Goal: Information Seeking & Learning: Learn about a topic

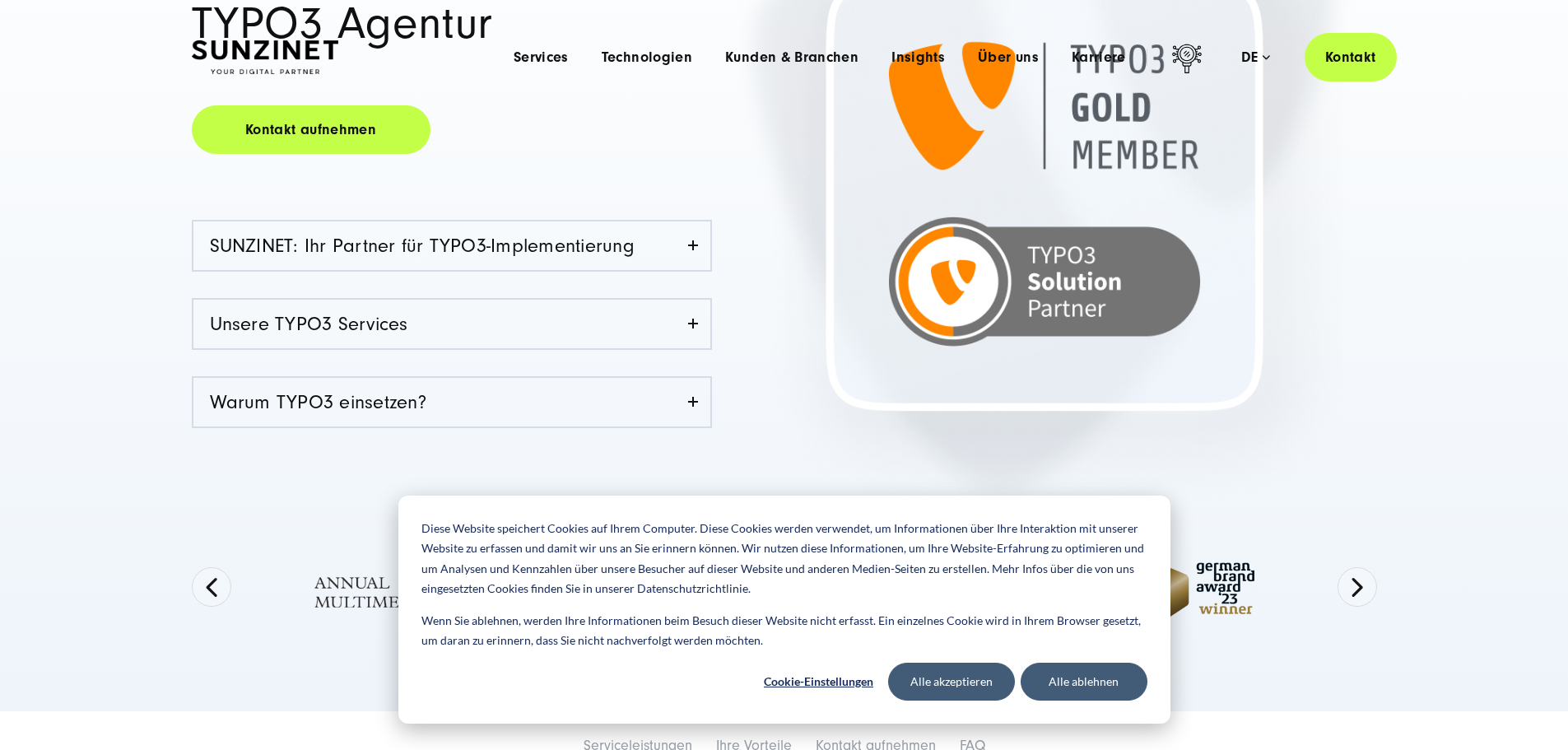
scroll to position [357, 0]
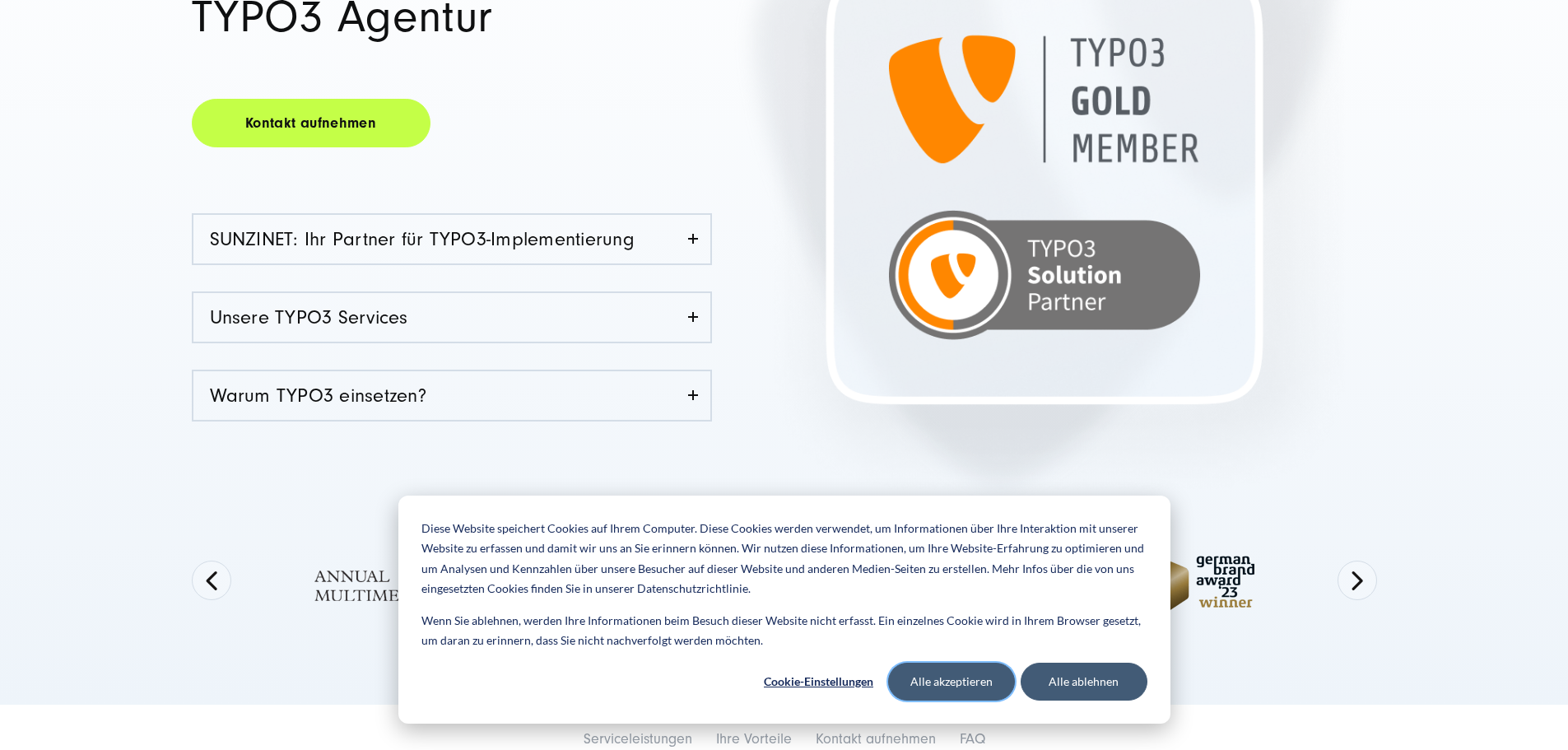
click at [976, 682] on button "Alle akzeptieren" at bounding box center [951, 682] width 127 height 38
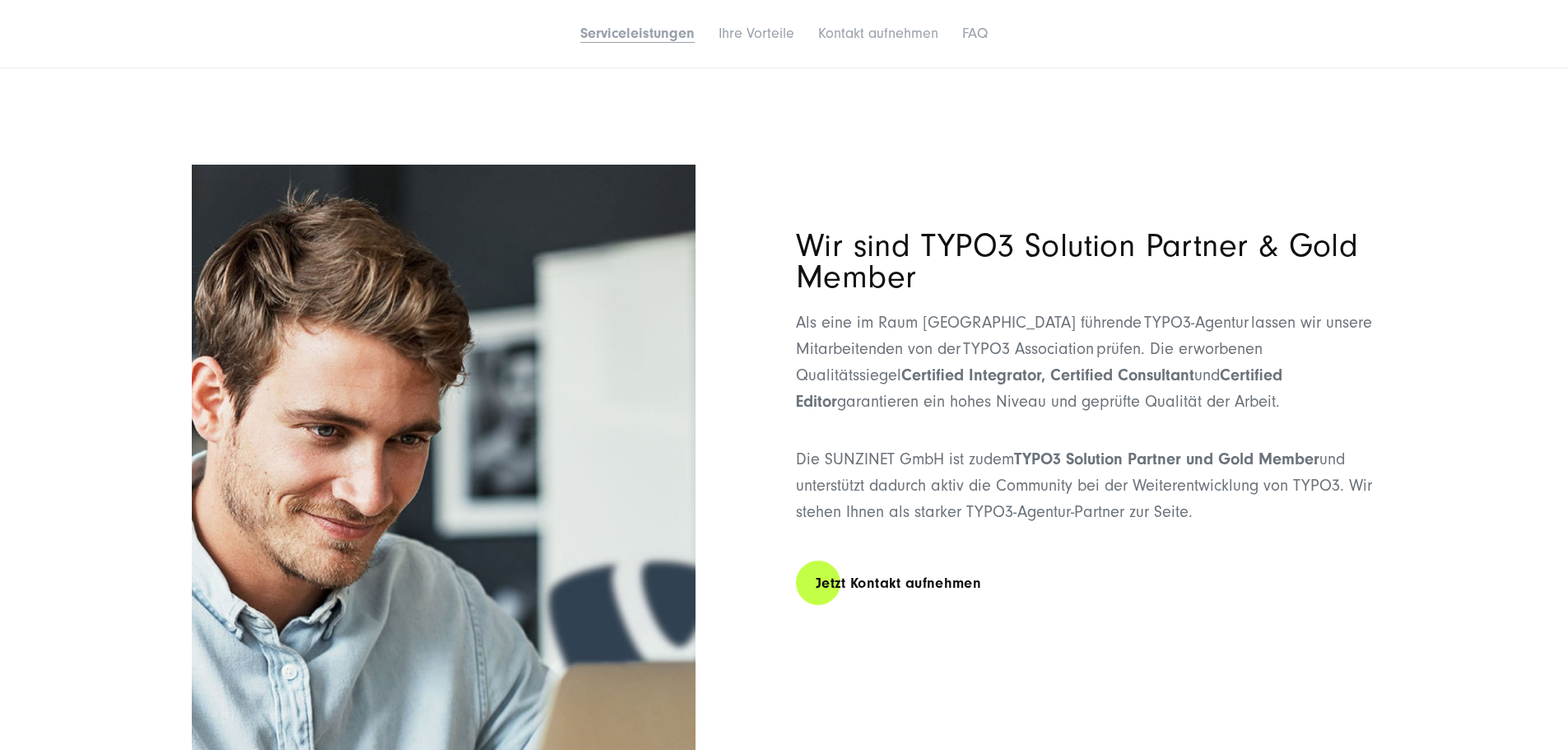
scroll to position [1784, 0]
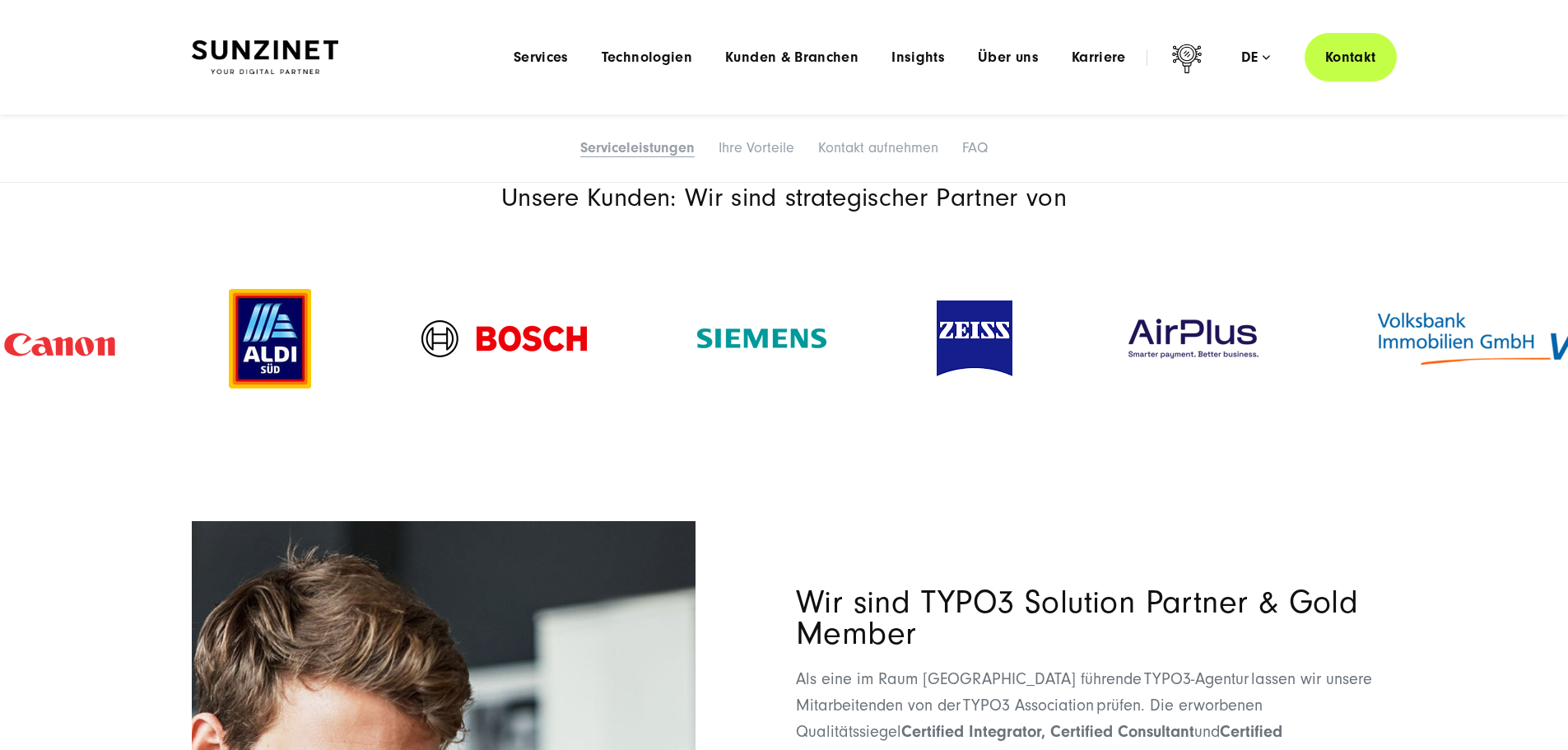
click at [222, 405] on div at bounding box center [271, 339] width 193 height 133
click at [1551, 370] on img at bounding box center [1496, 339] width 246 height 62
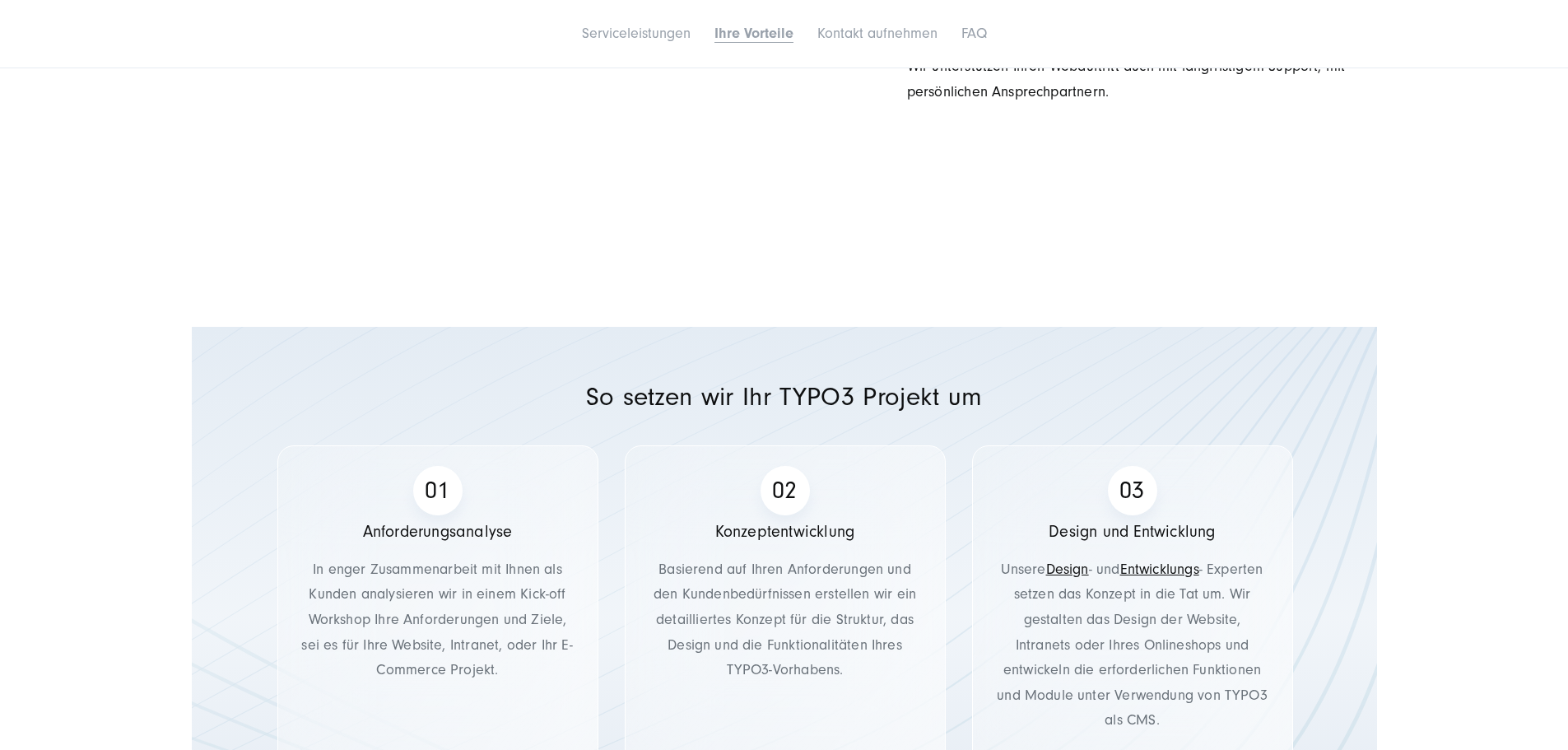
scroll to position [4996, 0]
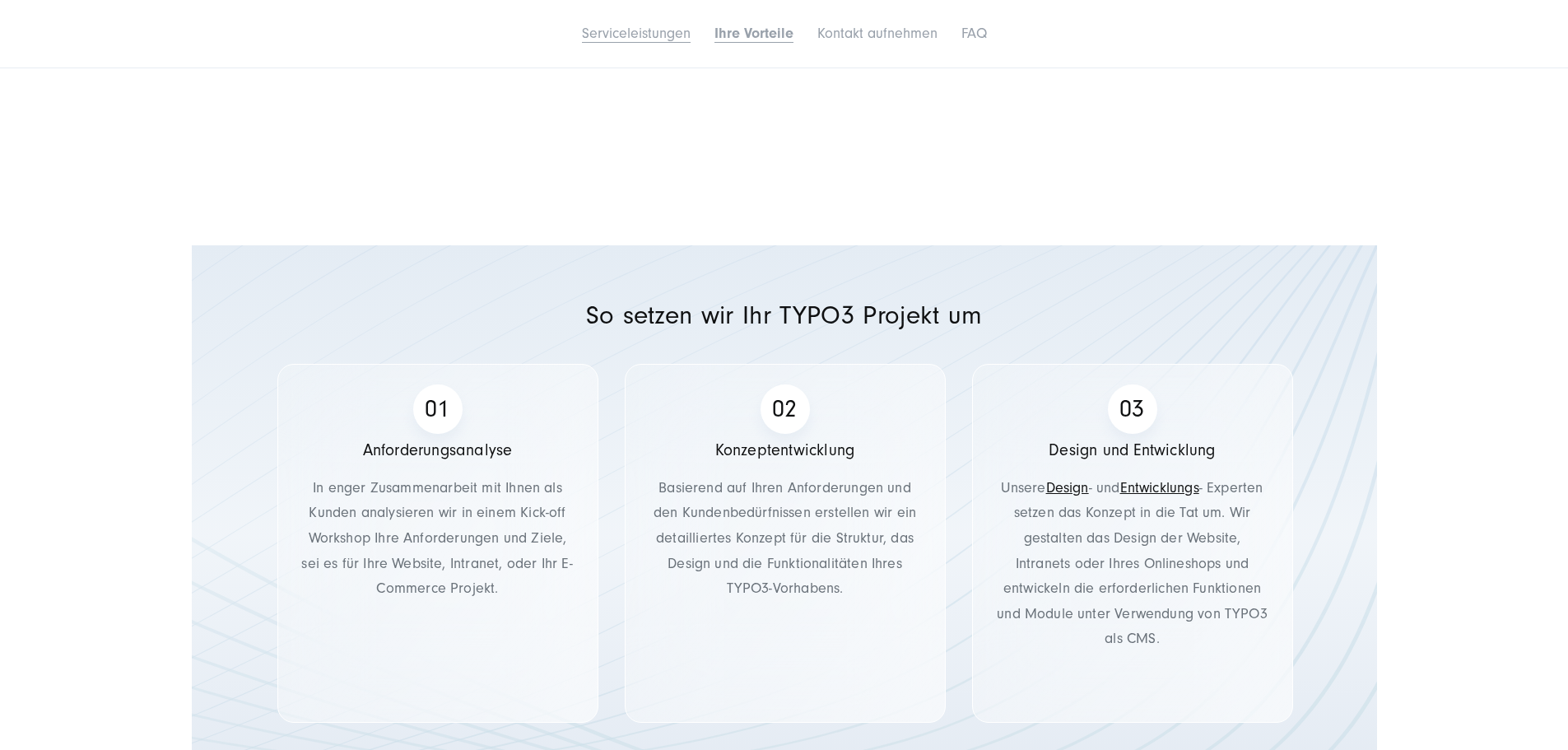
click at [582, 42] on link "Serviceleistungen" at bounding box center [636, 34] width 109 height 17
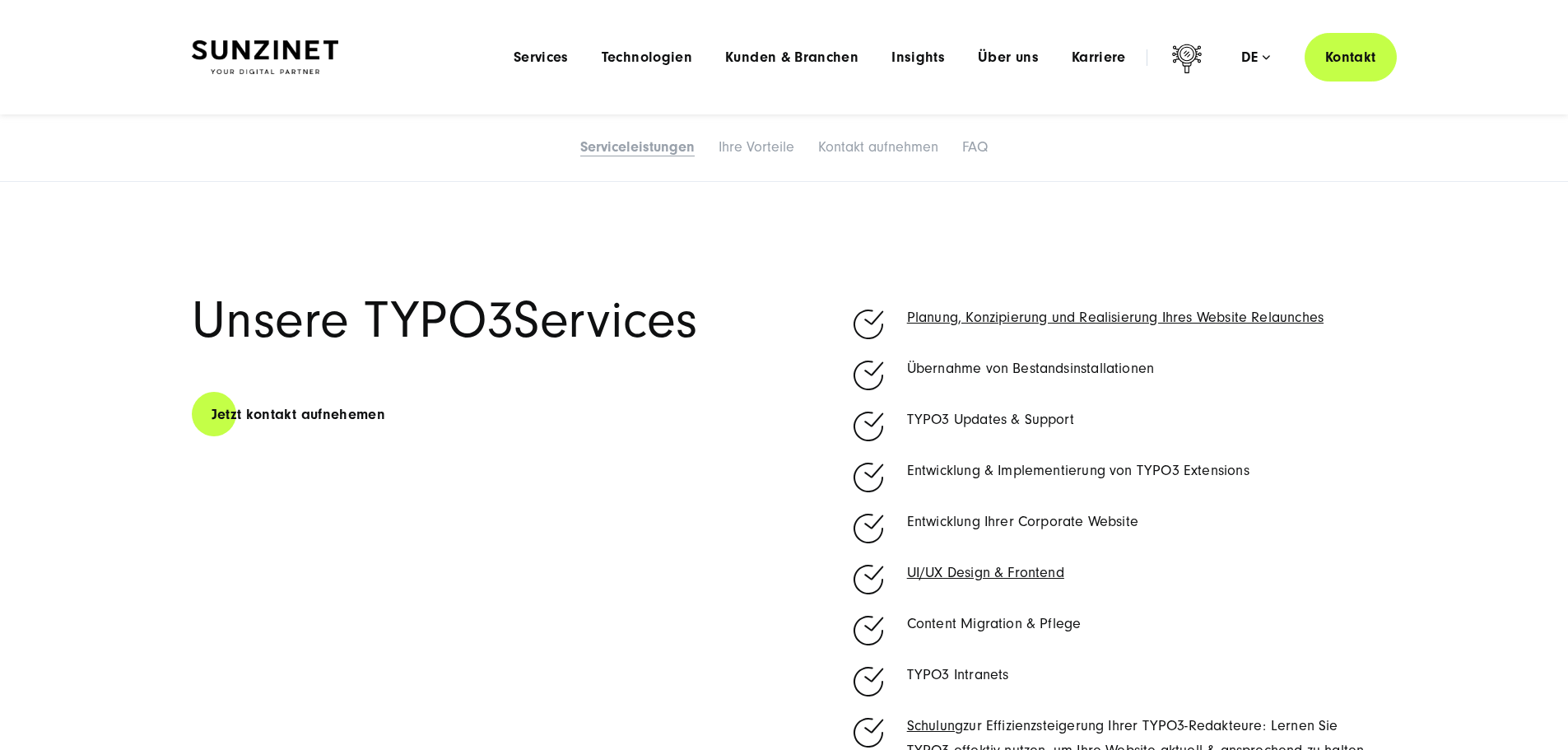
scroll to position [947, 0]
click at [764, 58] on span "Kunden & Branchen" at bounding box center [791, 57] width 134 height 16
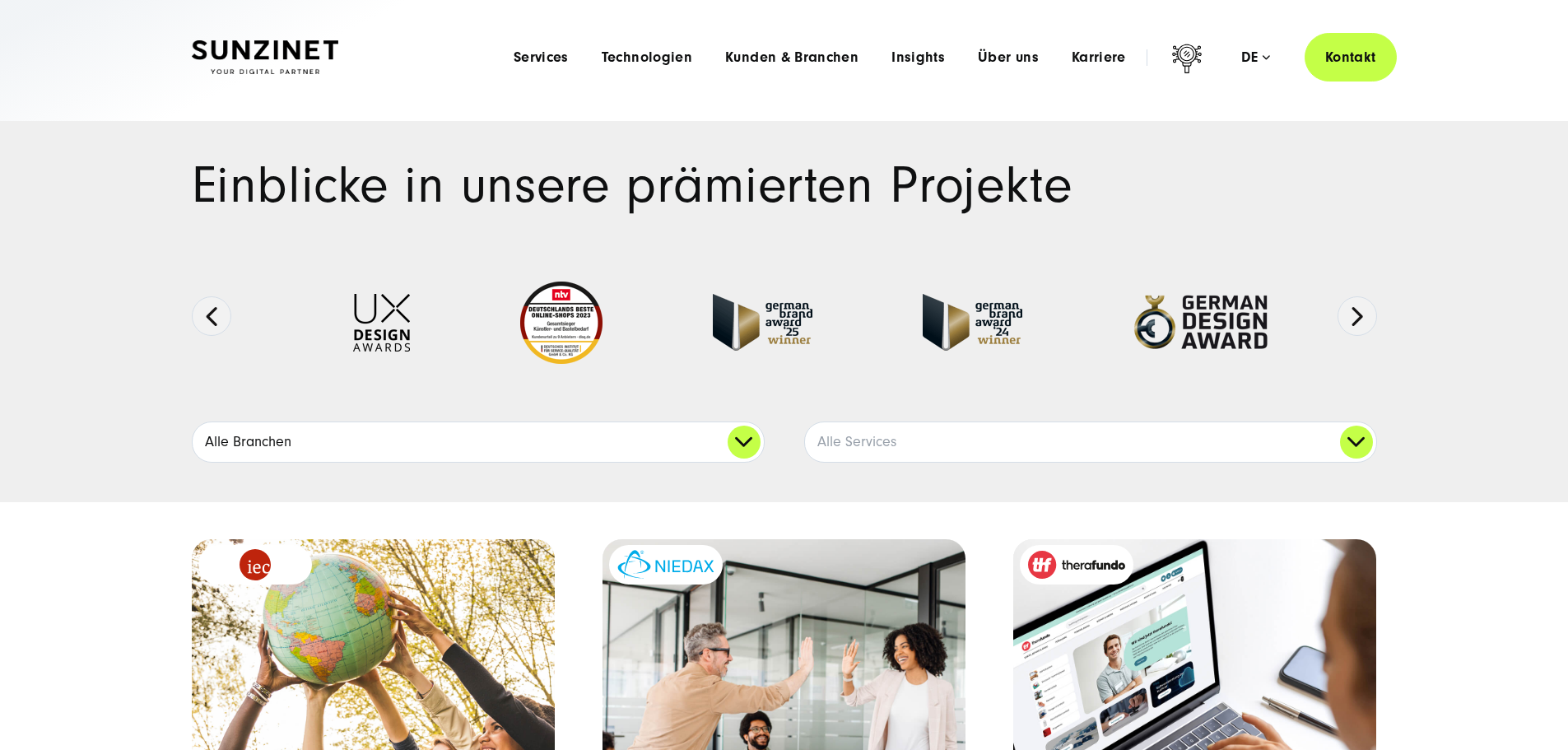
click at [728, 462] on link "Alle Branchen" at bounding box center [478, 442] width 571 height 40
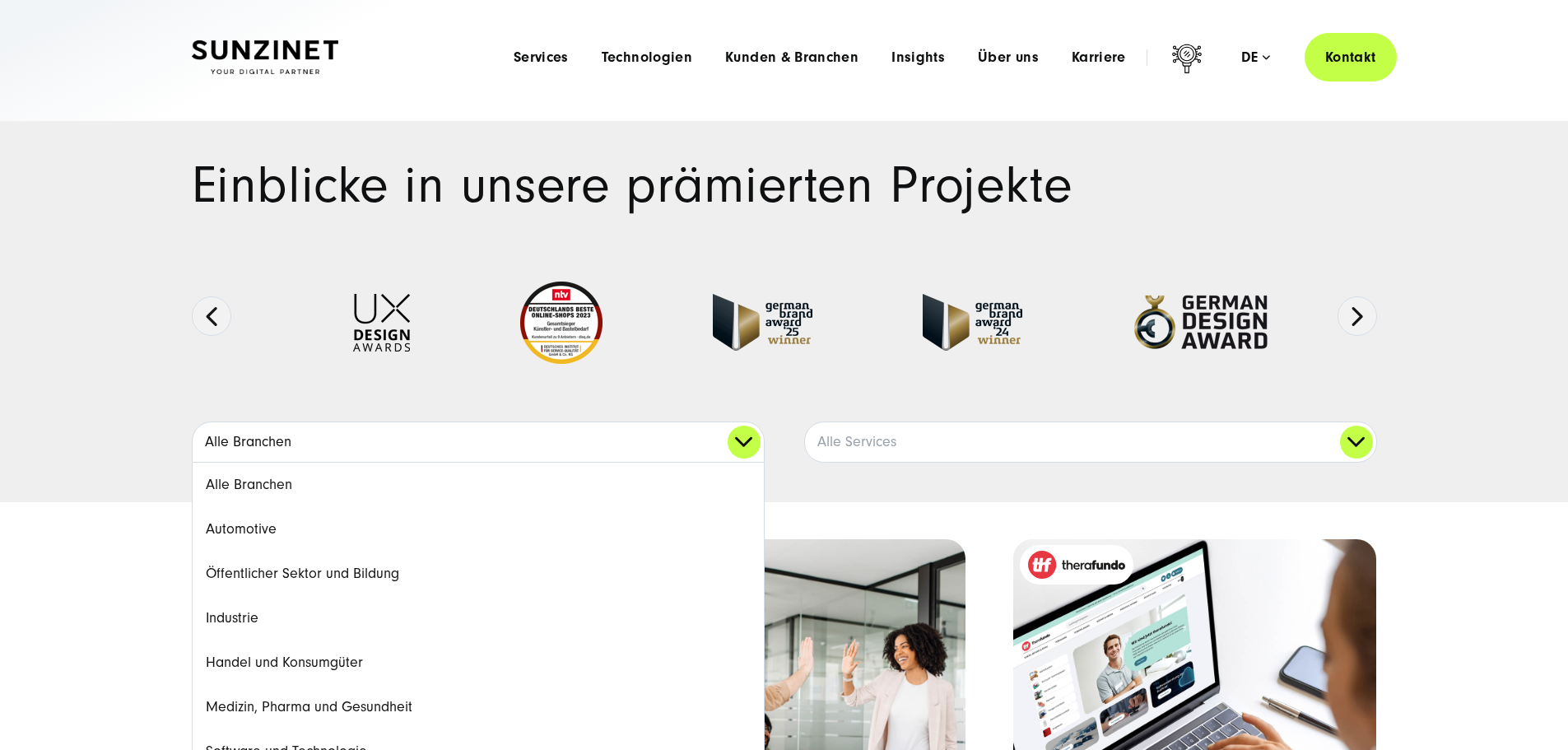
click at [728, 462] on link "Alle Branchen" at bounding box center [478, 442] width 571 height 40
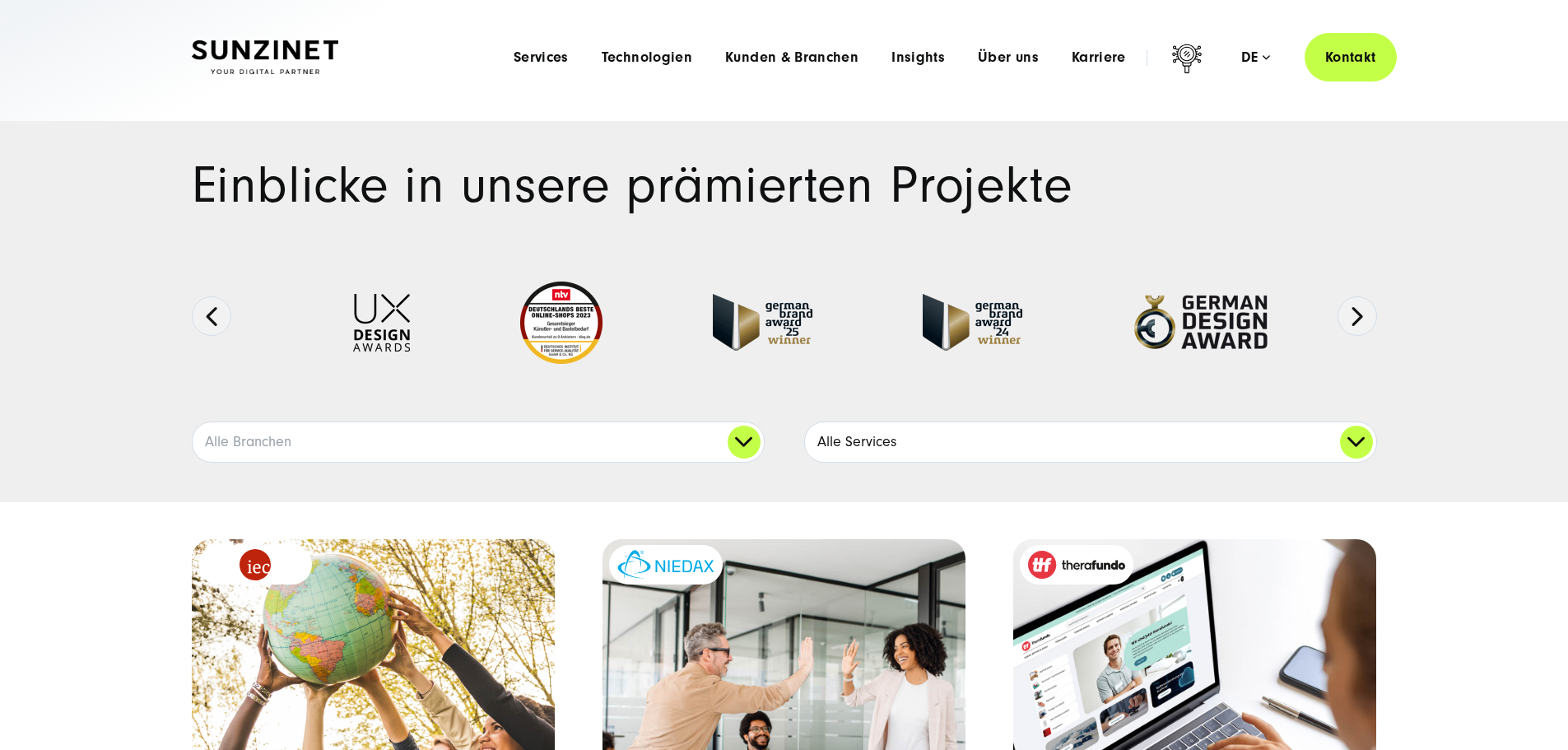
click at [849, 462] on link "Alle Services" at bounding box center [1090, 442] width 571 height 40
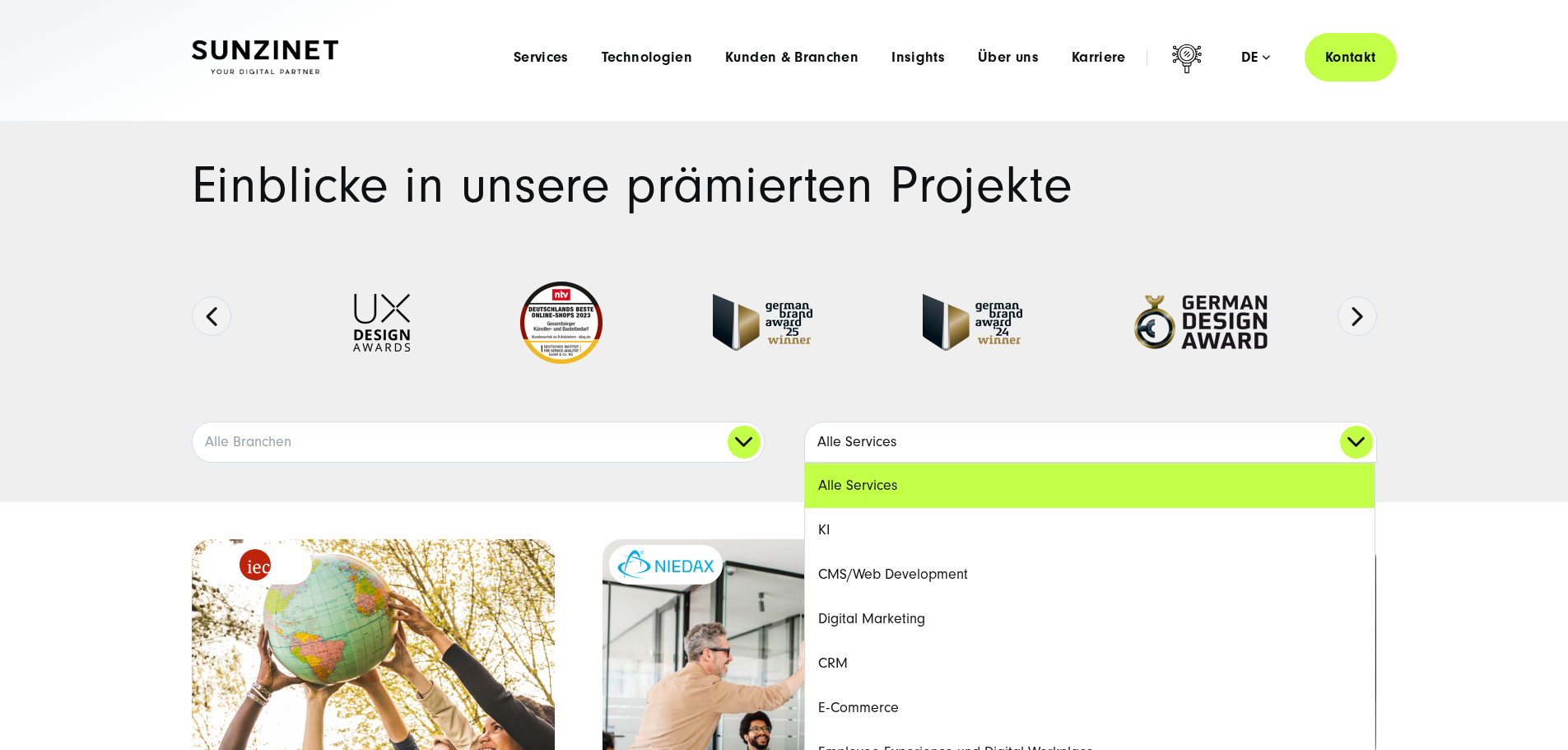
click at [849, 462] on link "Alle Services" at bounding box center [1090, 442] width 571 height 40
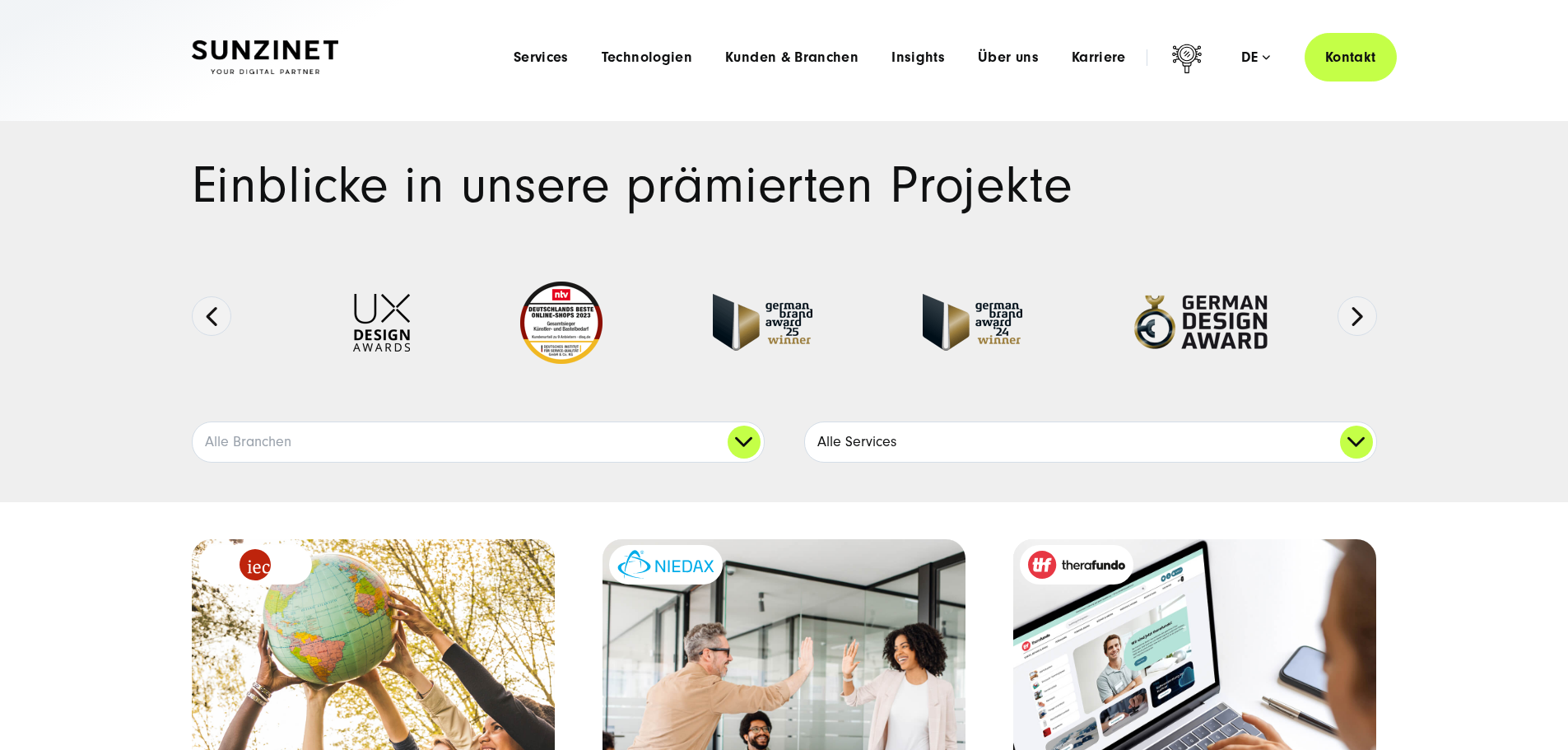
scroll to position [357, 0]
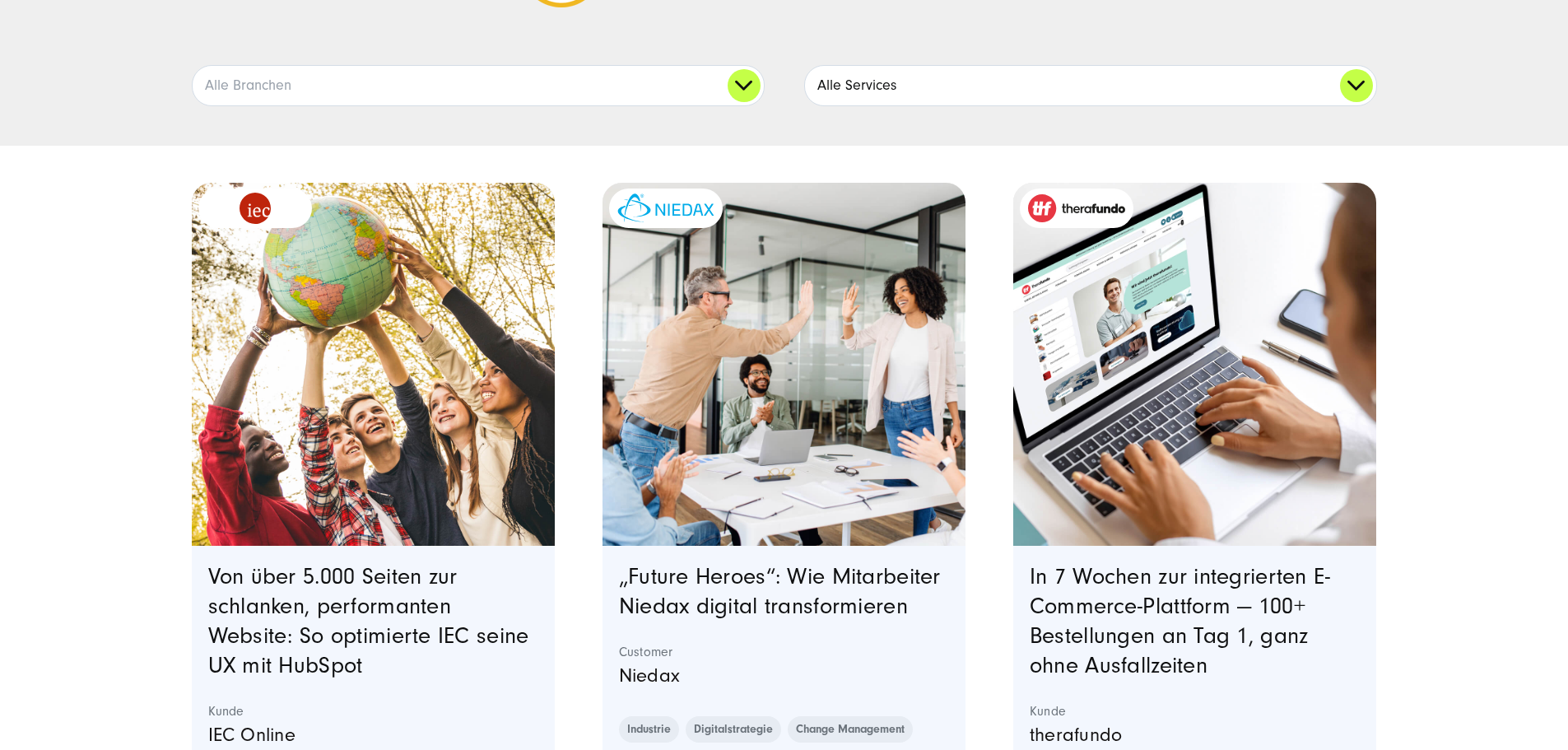
click at [890, 105] on link "Alle Services" at bounding box center [1090, 85] width 571 height 40
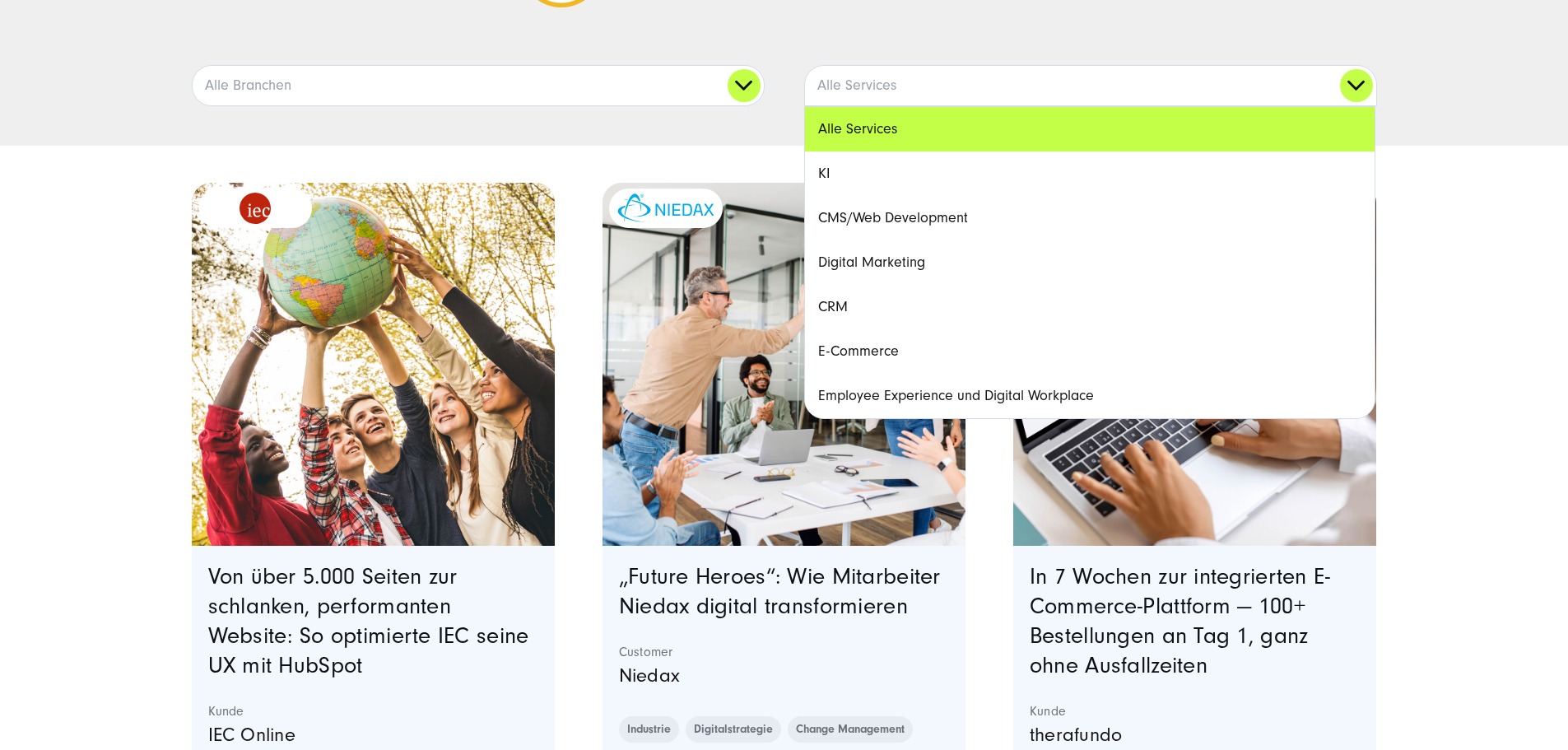
click at [920, 241] on link "CMS/Web Development" at bounding box center [1089, 218] width 569 height 45
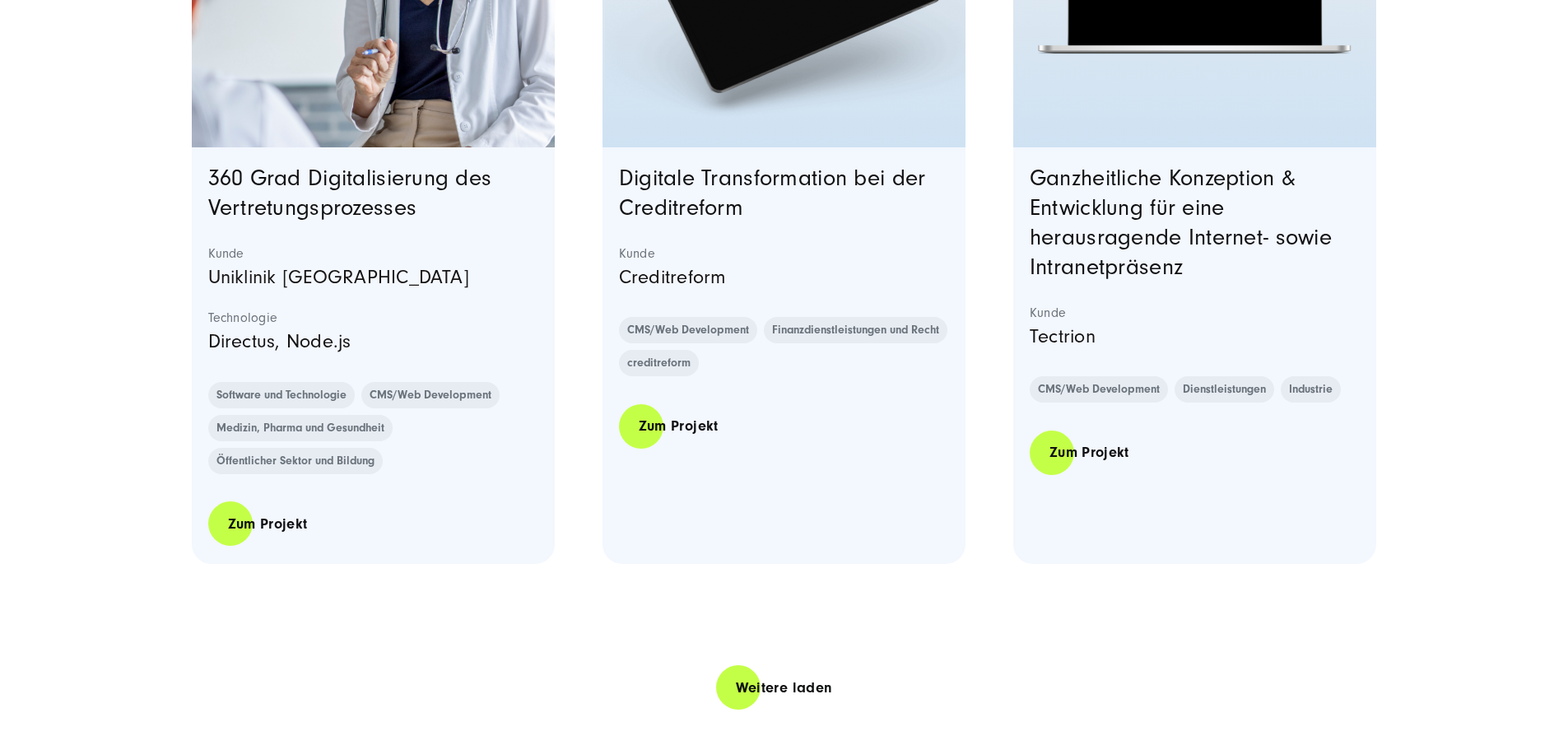
scroll to position [3568, 0]
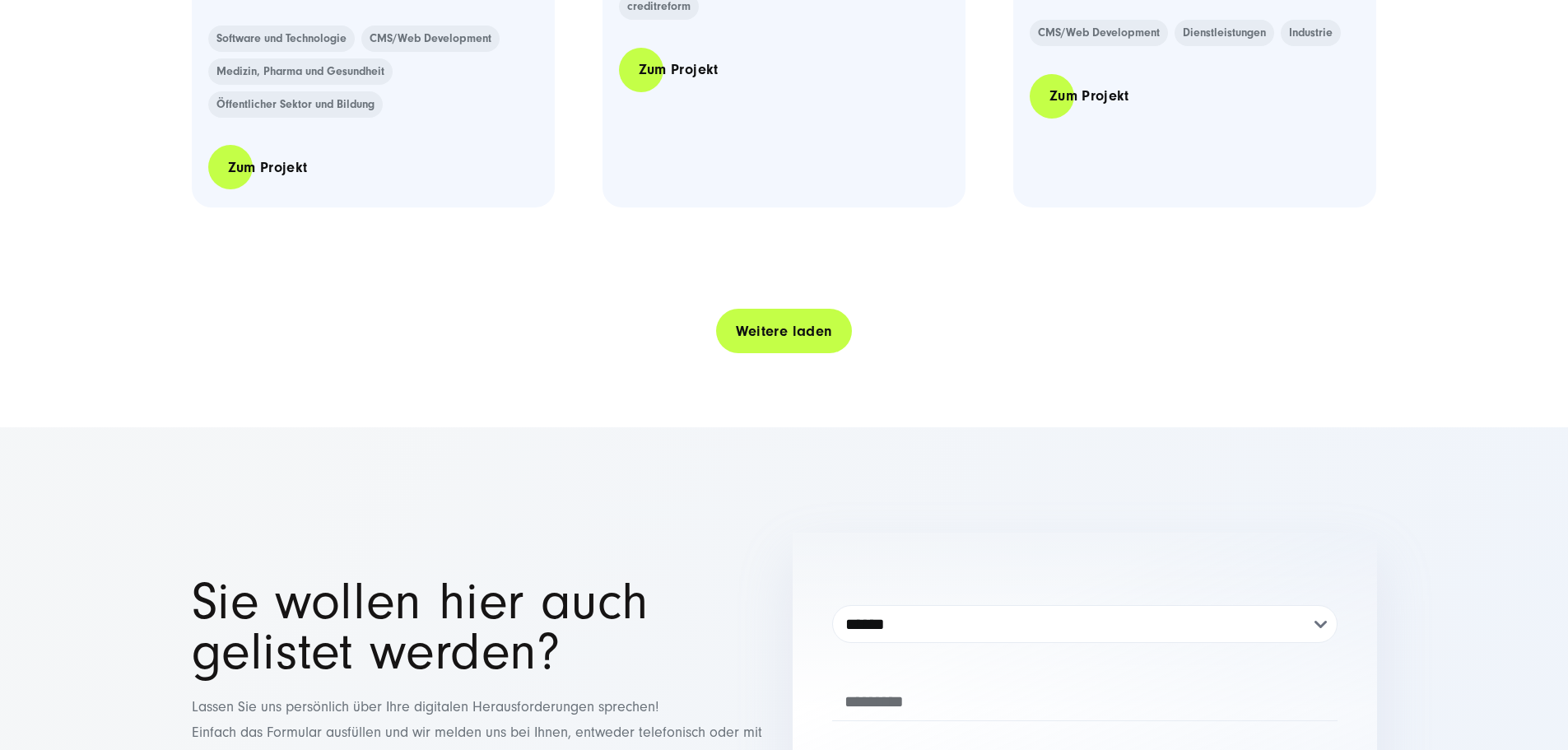
click at [817, 355] on link "Weitere laden" at bounding box center [784, 331] width 137 height 47
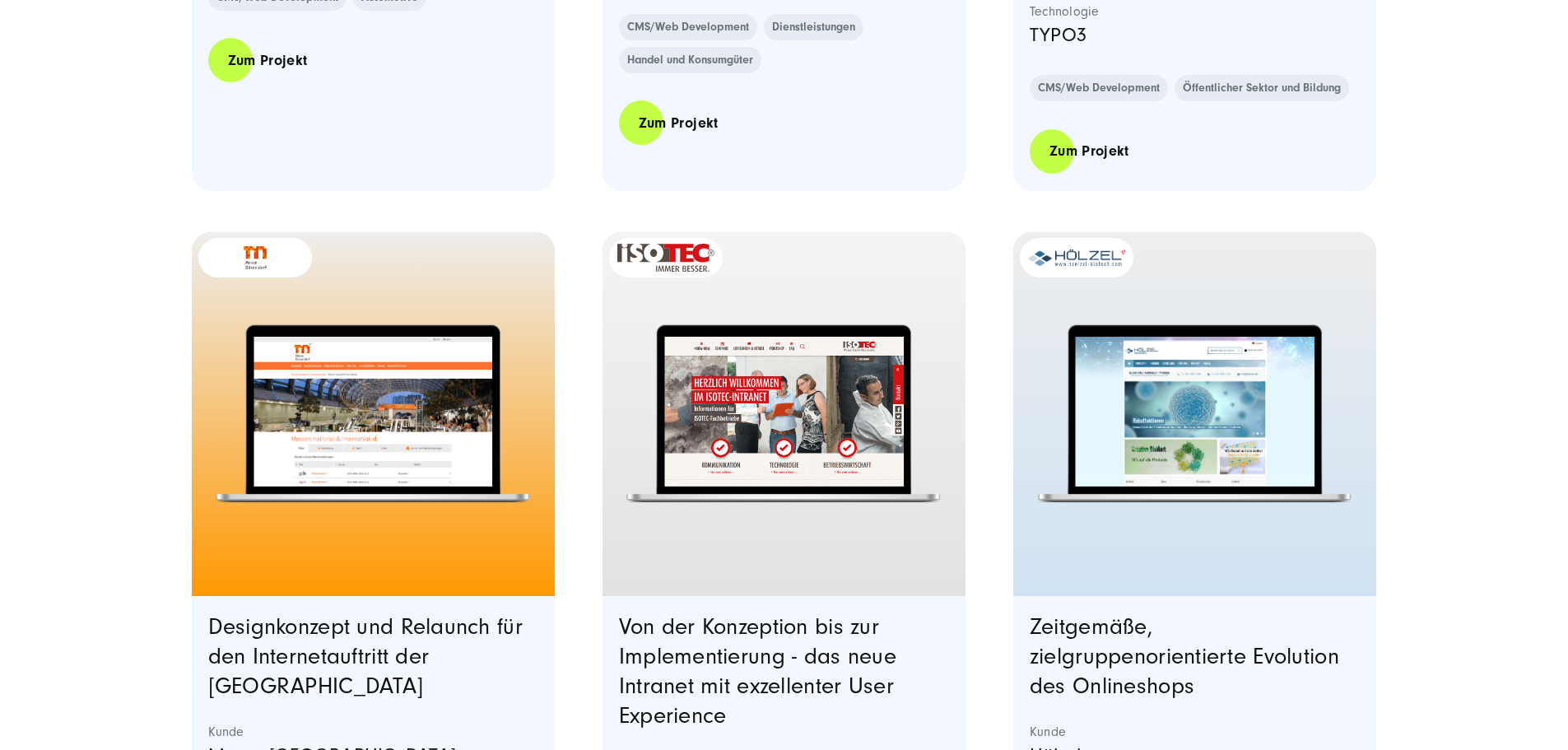
scroll to position [6779, 0]
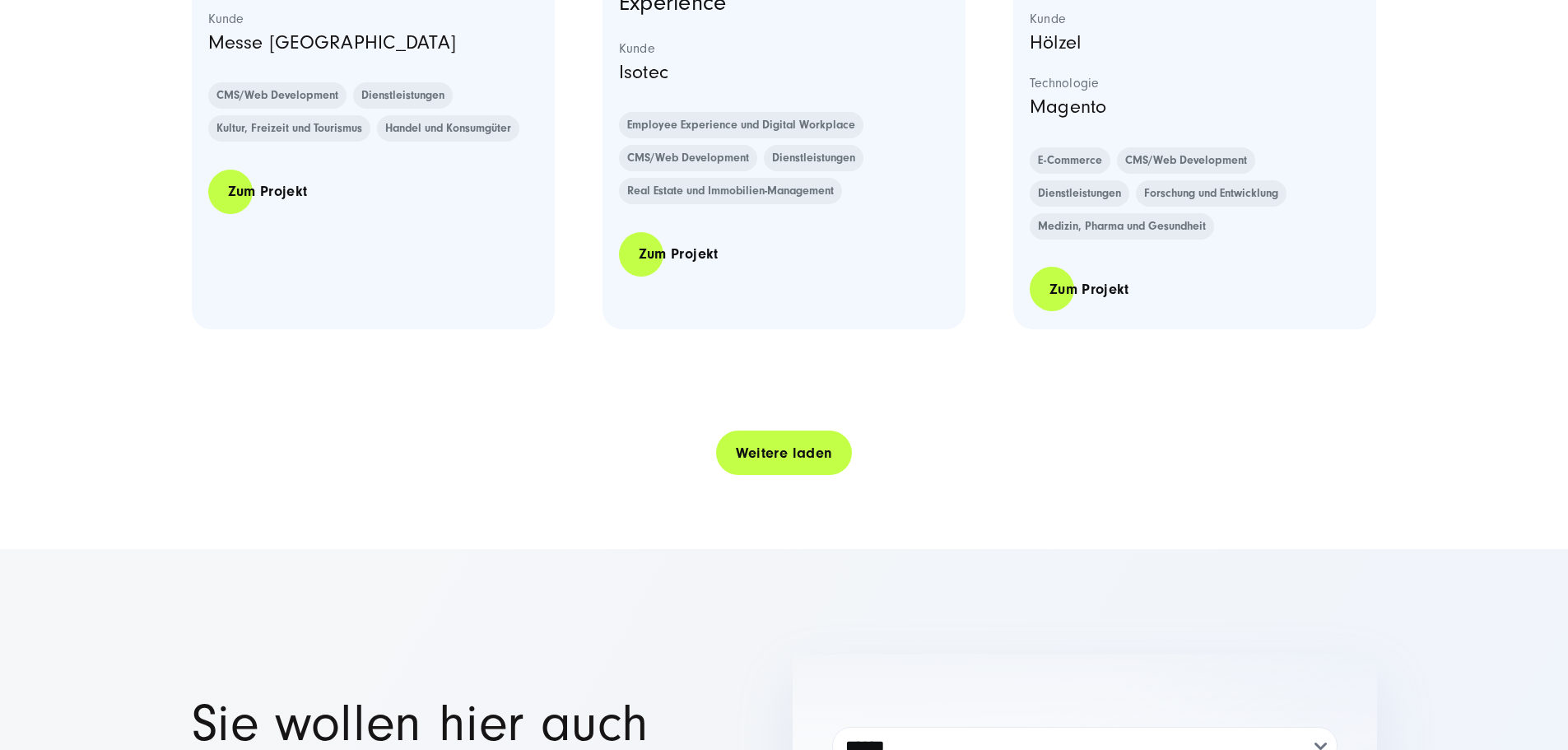
click at [721, 477] on link "Weitere laden" at bounding box center [784, 453] width 137 height 47
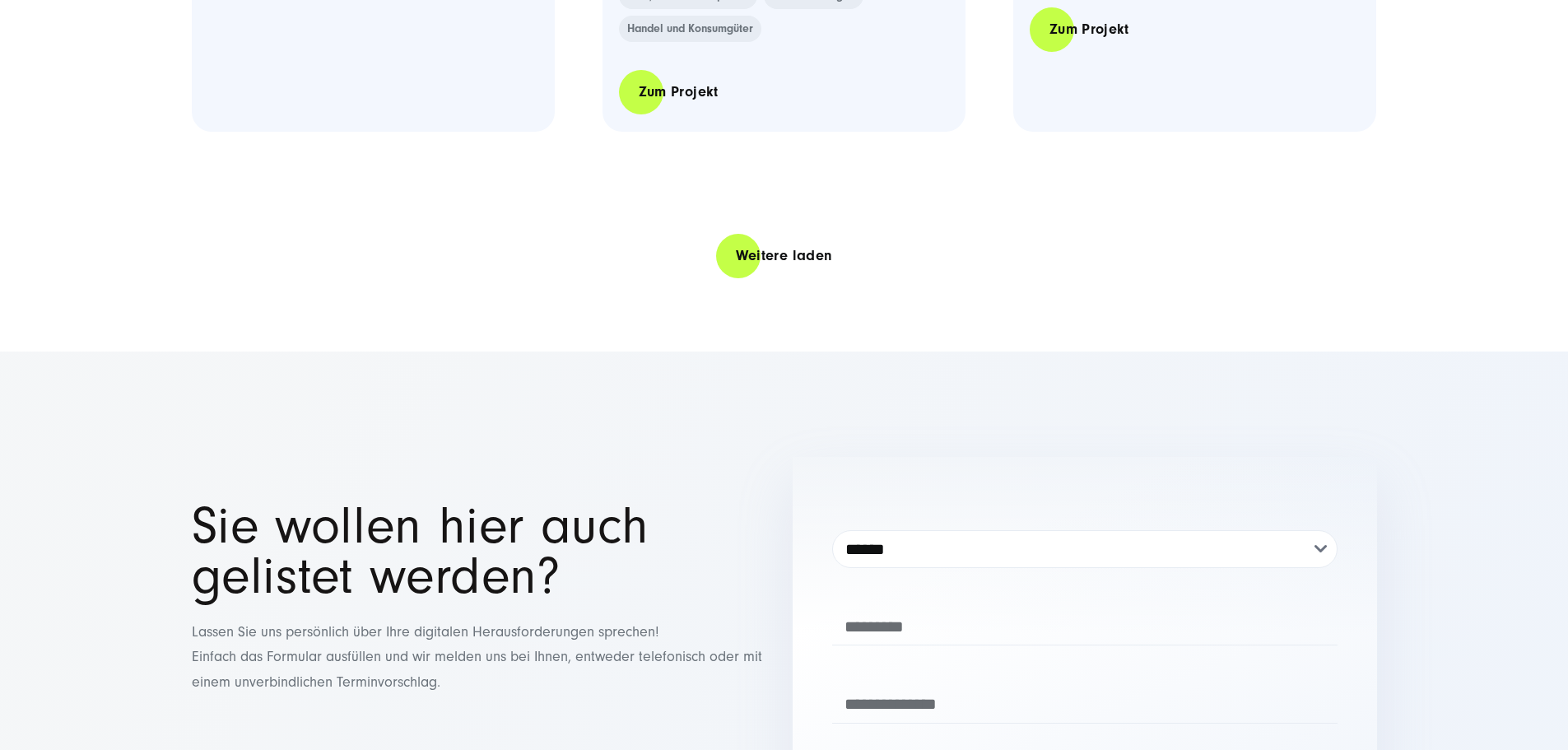
scroll to position [10347, 0]
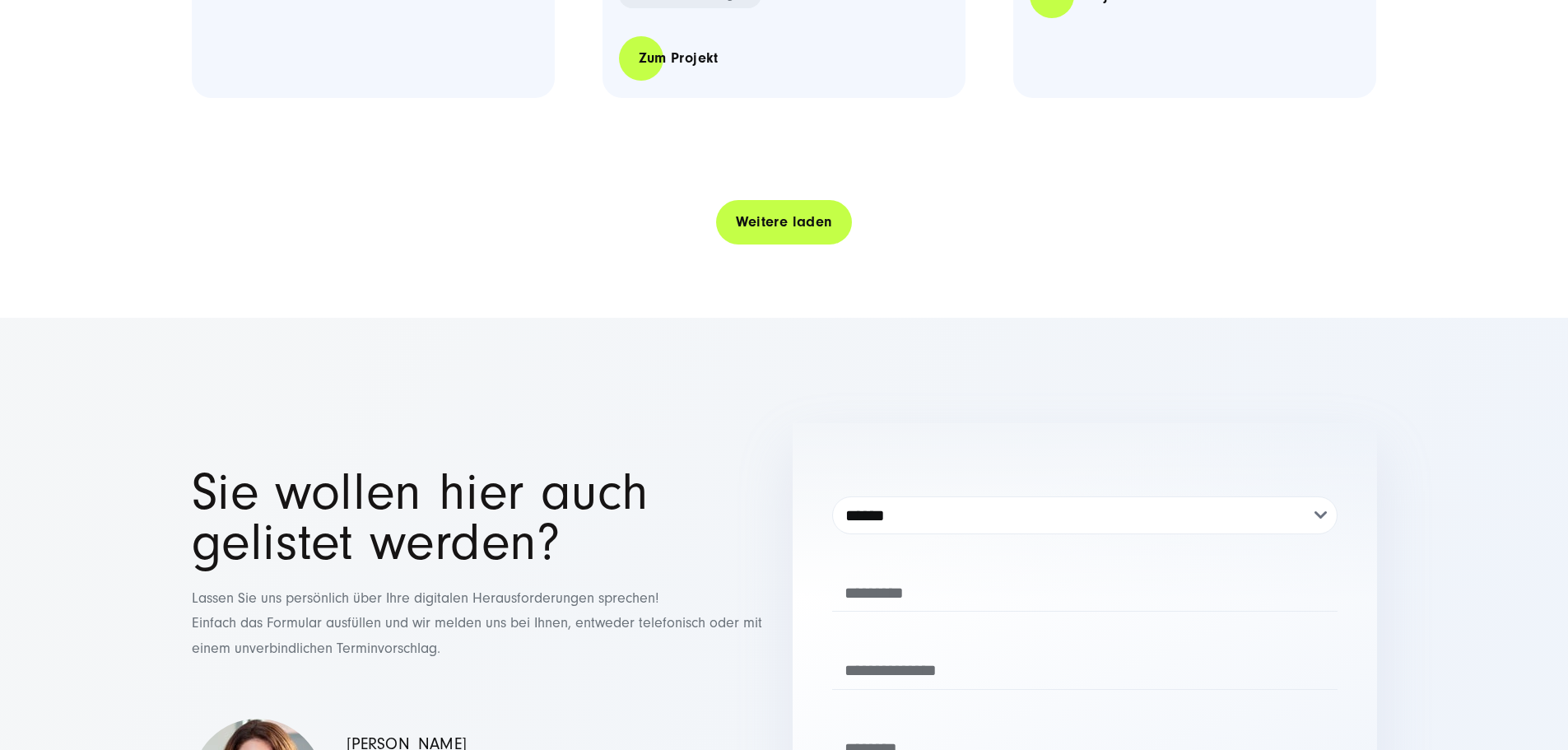
click at [736, 246] on link "Weitere laden" at bounding box center [784, 222] width 137 height 47
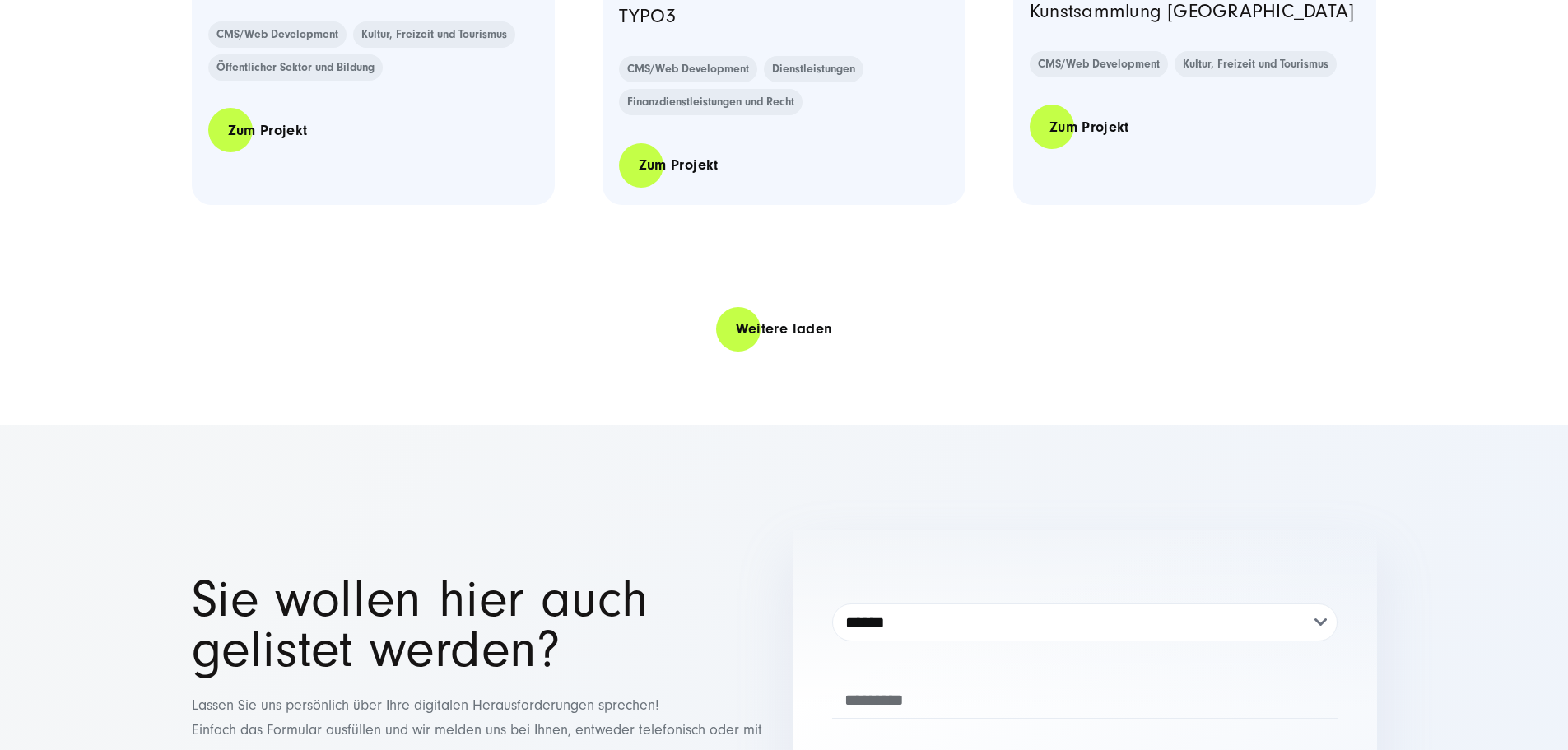
scroll to position [13559, 0]
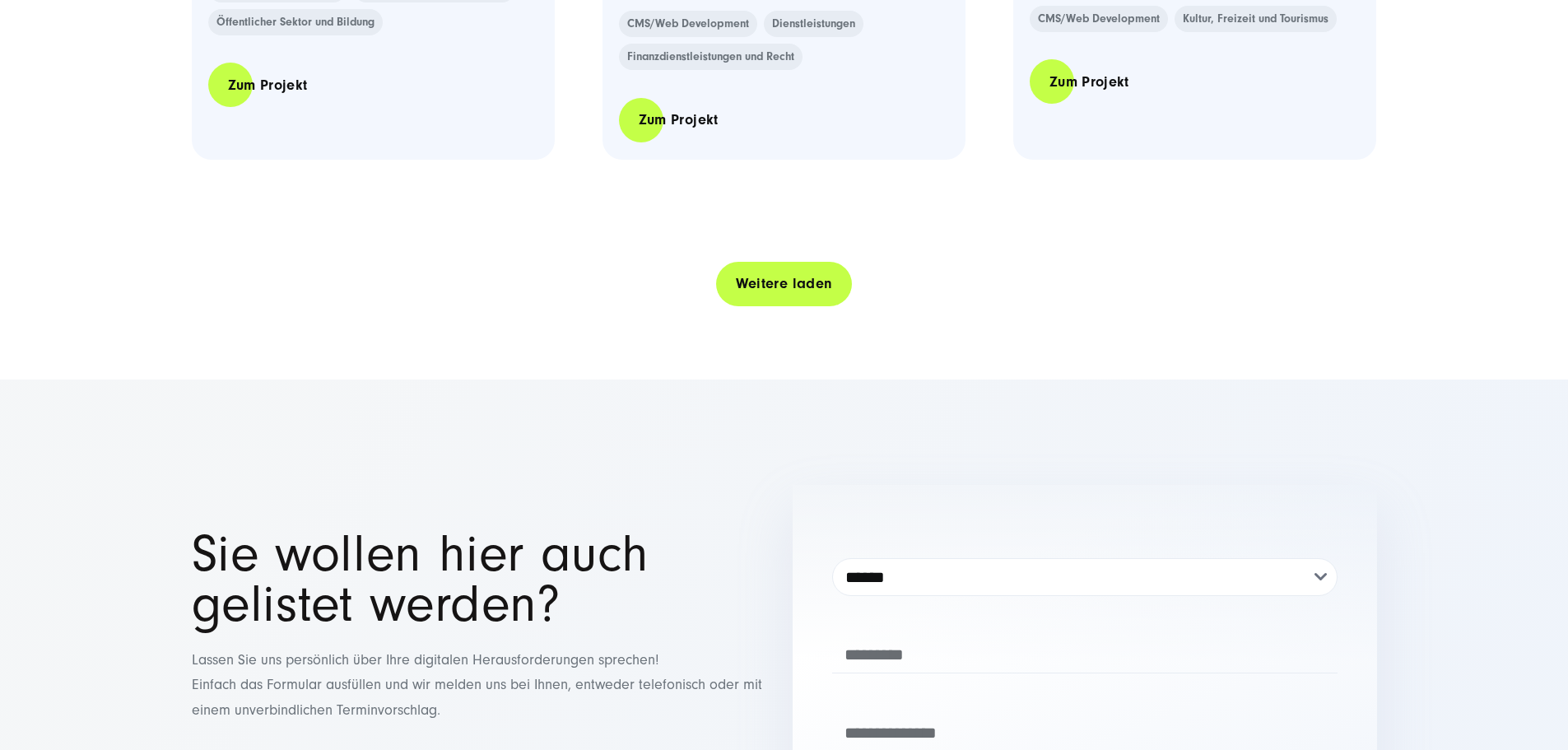
click at [798, 307] on link "Weitere laden" at bounding box center [784, 284] width 137 height 47
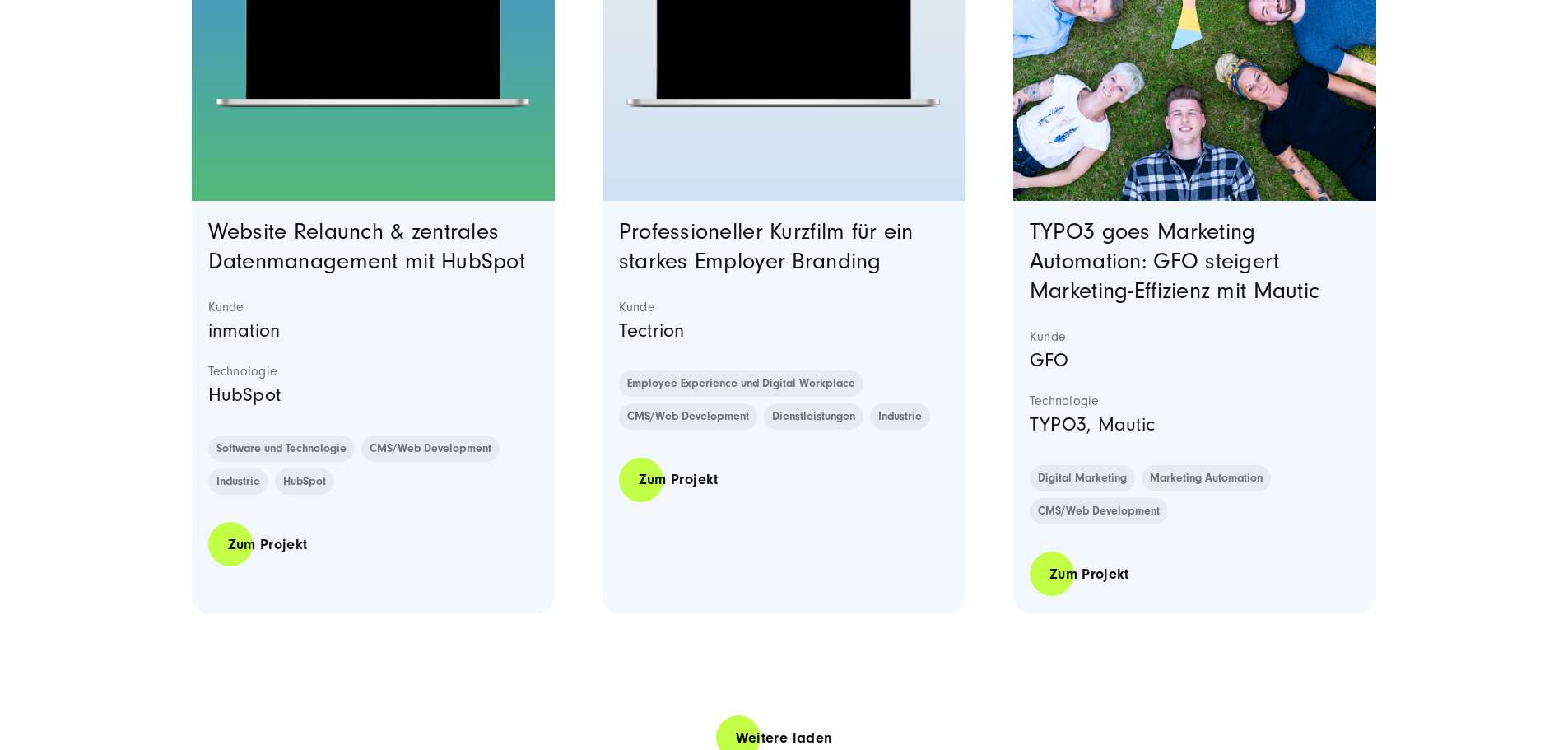
scroll to position [16771, 0]
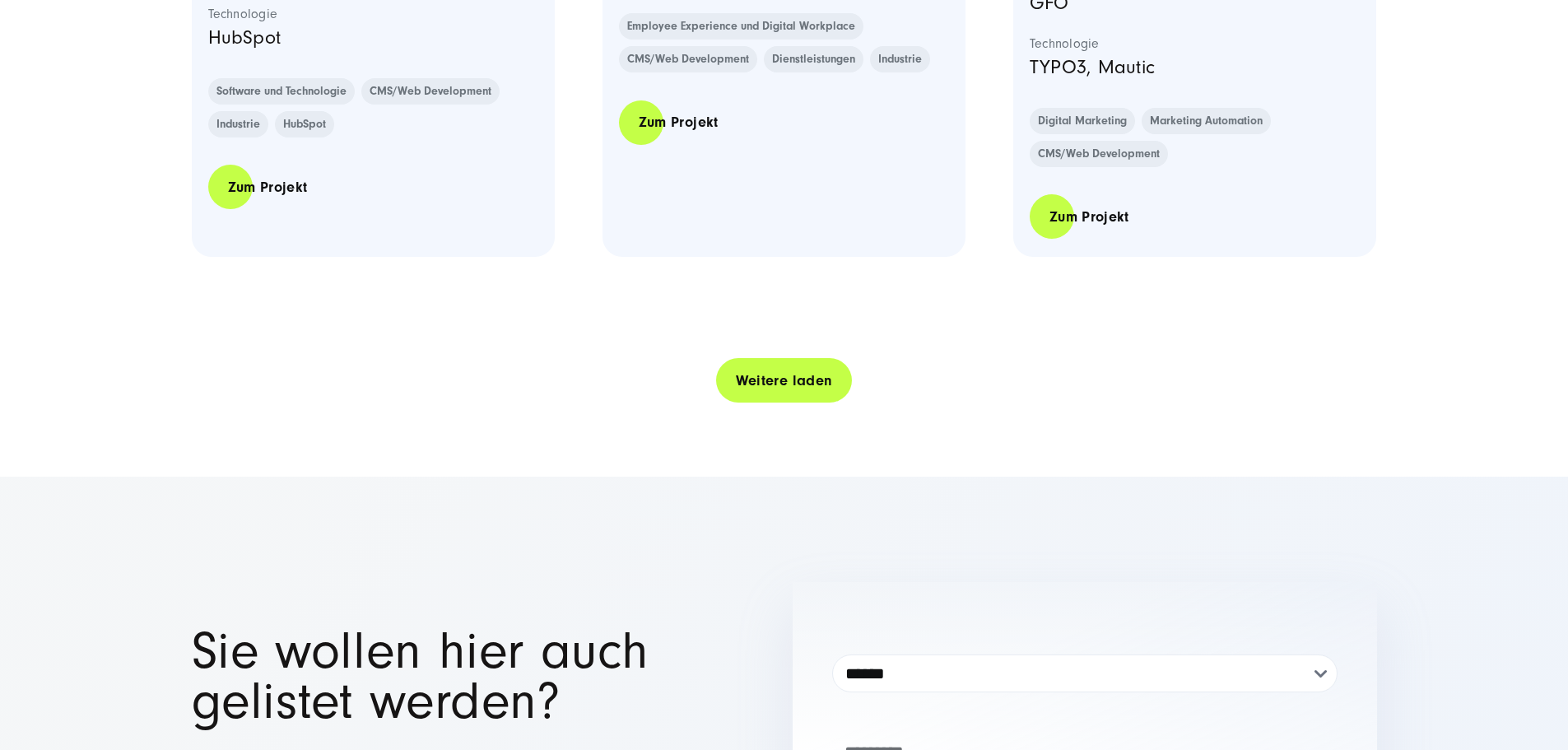
click at [755, 404] on link "Weitere laden" at bounding box center [784, 381] width 137 height 47
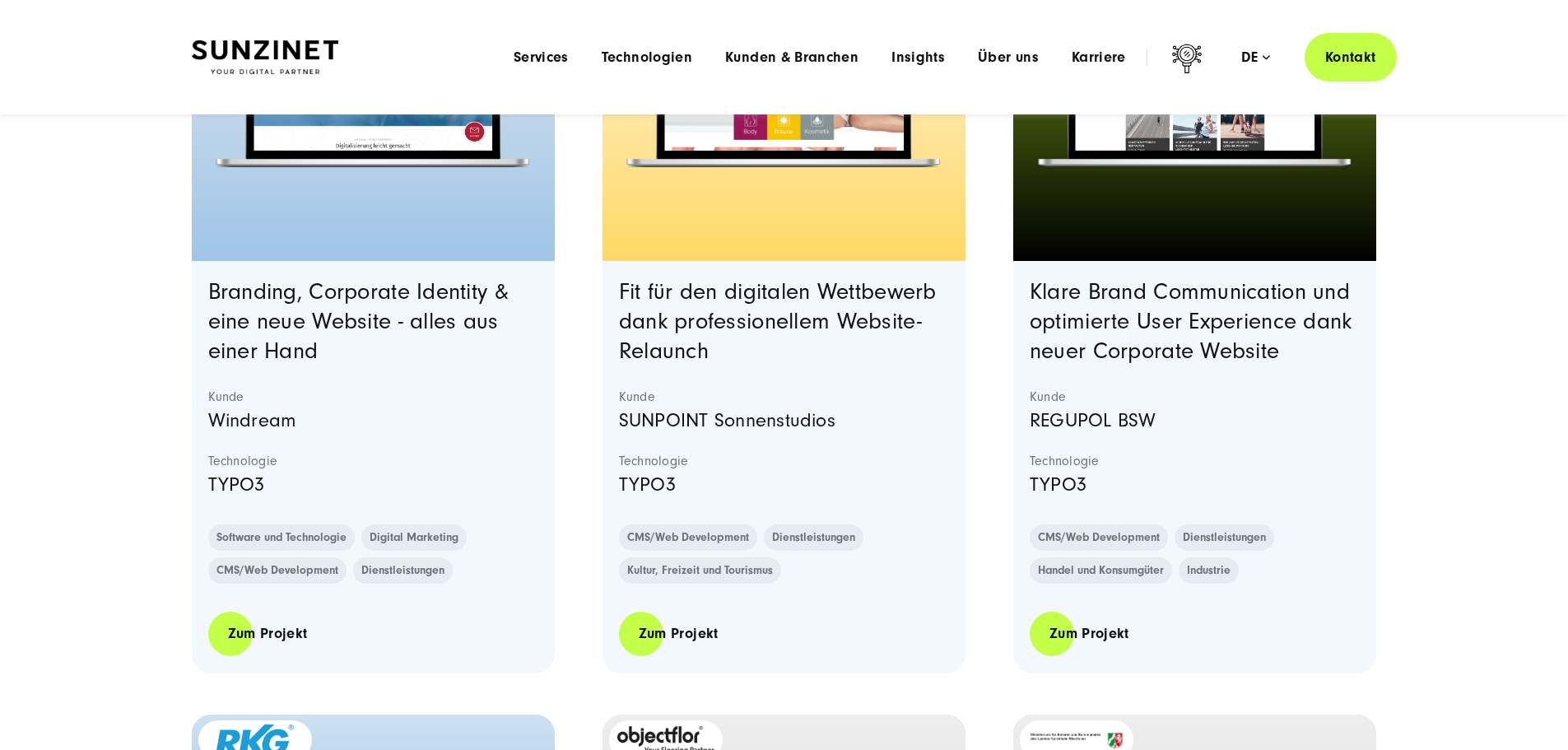
scroll to position [4638, 0]
